Goal: Information Seeking & Learning: Learn about a topic

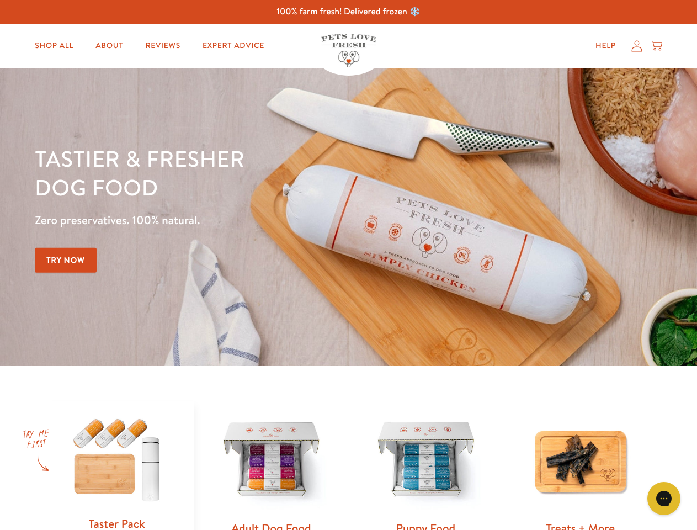
click at [348, 265] on div "Tastier & fresher dog food Zero preservatives. 100% natural. Try Now" at bounding box center [244, 217] width 418 height 146
click at [664, 498] on icon "Gorgias live chat" at bounding box center [663, 498] width 10 height 10
